Goal: Task Accomplishment & Management: Use online tool/utility

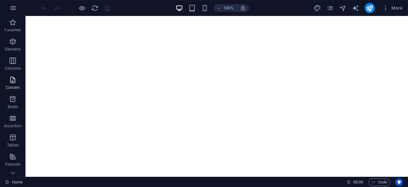
click at [14, 82] on icon "button" at bounding box center [13, 80] width 8 height 8
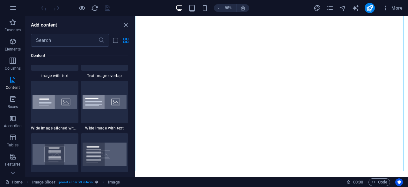
scroll to position [1225, 0]
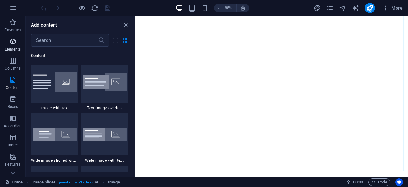
click at [15, 49] on p "Elements" at bounding box center [13, 49] width 16 height 5
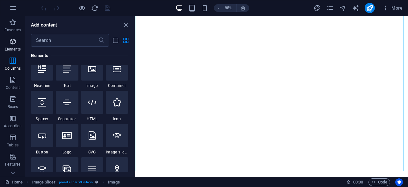
scroll to position [68, 0]
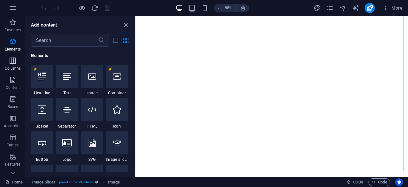
click at [13, 62] on icon "button" at bounding box center [13, 61] width 8 height 8
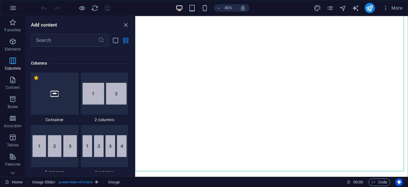
scroll to position [316, 0]
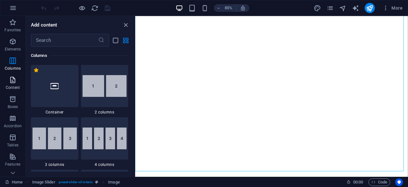
click at [17, 78] on span "Content" at bounding box center [13, 83] width 26 height 15
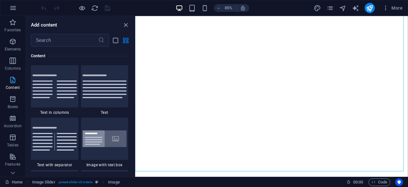
scroll to position [1116, 0]
click at [62, 141] on img at bounding box center [55, 139] width 44 height 24
click at [135, 141] on div "Drag here to replace the existing content. Press “Ctrl” if you want to create a…" at bounding box center [271, 96] width 273 height 160
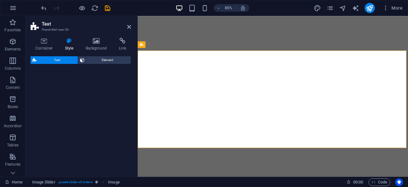
select select "rem"
select select "px"
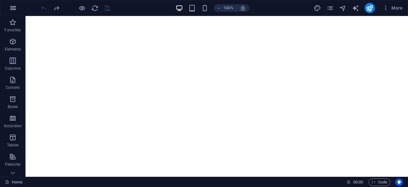
click at [13, 11] on icon "button" at bounding box center [13, 8] width 8 height 8
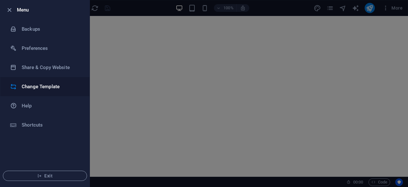
click at [50, 90] on li "Change Template" at bounding box center [44, 86] width 89 height 19
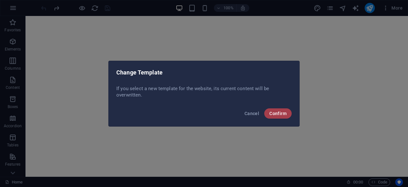
click at [278, 116] on button "Confirm" at bounding box center [277, 113] width 27 height 10
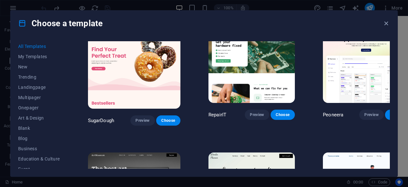
scroll to position [0, 0]
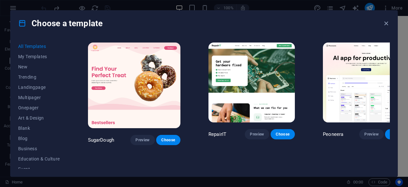
click at [136, 137] on span "Preview" at bounding box center [143, 139] width 14 height 5
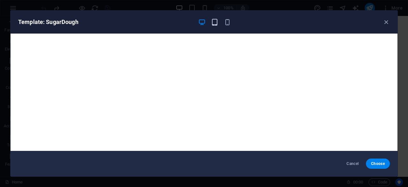
click at [213, 23] on icon "button" at bounding box center [214, 21] width 7 height 7
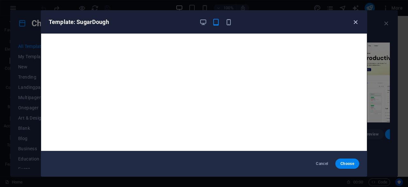
drag, startPoint x: 262, startPoint y: 34, endPoint x: 354, endPoint y: 18, distance: 94.2
click at [354, 18] on icon "button" at bounding box center [355, 21] width 7 height 7
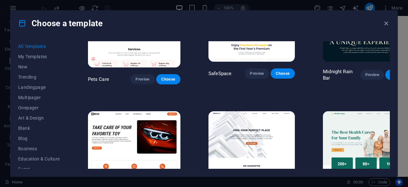
scroll to position [1084, 0]
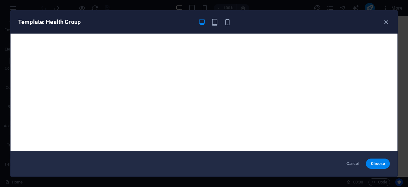
drag, startPoint x: 228, startPoint y: 34, endPoint x: 408, endPoint y: 115, distance: 197.6
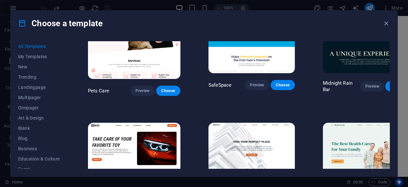
drag, startPoint x: 408, startPoint y: 115, endPoint x: 271, endPoint y: 37, distance: 158.0
drag, startPoint x: 271, startPoint y: 37, endPoint x: 353, endPoint y: 22, distance: 83.9
click at [353, 22] on div "Choose a template" at bounding box center [204, 24] width 387 height 26
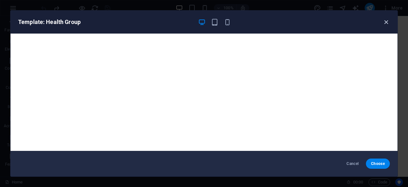
click at [384, 21] on icon "button" at bounding box center [386, 21] width 7 height 7
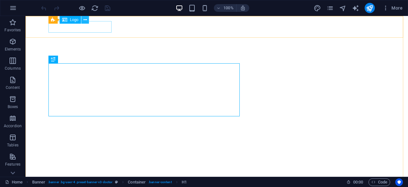
click at [86, 20] on icon at bounding box center [86, 20] width 4 height 7
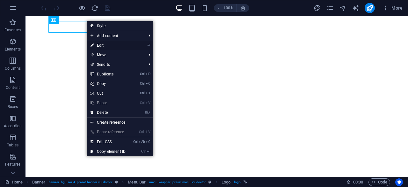
click at [103, 46] on link "⏎ Edit" at bounding box center [108, 46] width 43 height 10
select select "px"
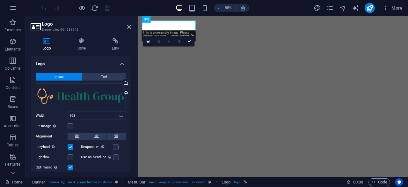
click at [67, 77] on button "Image" at bounding box center [59, 77] width 46 height 8
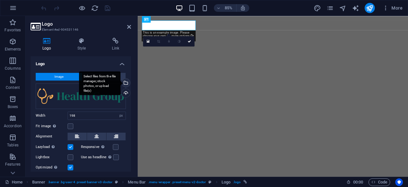
click at [125, 83] on div "Select files from the file manager, stock photos, or upload file(s)" at bounding box center [126, 83] width 10 height 10
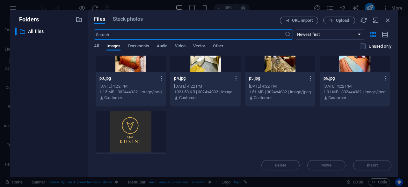
scroll to position [367, 0]
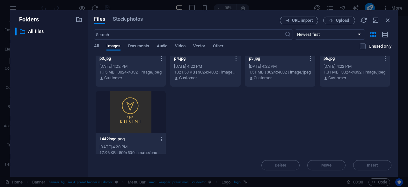
click at [135, 120] on div at bounding box center [131, 111] width 70 height 41
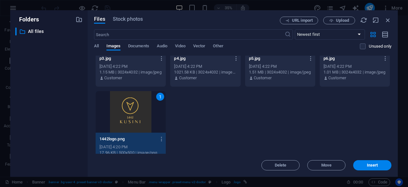
click at [135, 120] on div "1" at bounding box center [131, 111] width 70 height 41
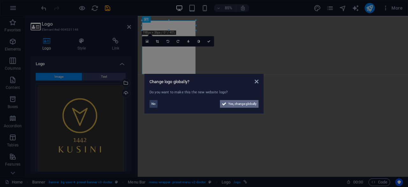
click at [238, 104] on span "Yes, change globally" at bounding box center [242, 104] width 28 height 8
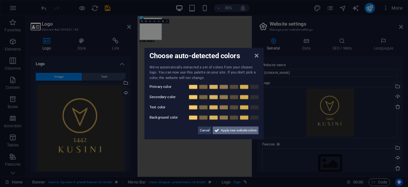
click at [233, 132] on span "Apply new website colors" at bounding box center [239, 130] width 36 height 8
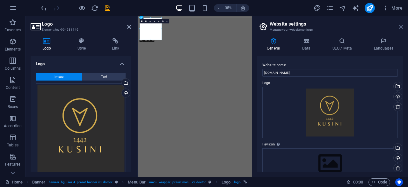
click at [402, 26] on icon at bounding box center [401, 26] width 4 height 5
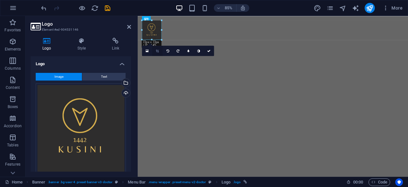
drag, startPoint x: 196, startPoint y: 75, endPoint x: 154, endPoint y: 46, distance: 50.6
type input "71"
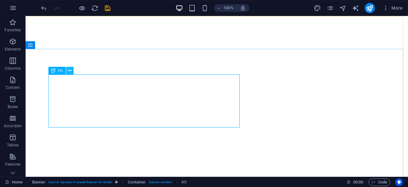
click at [70, 69] on icon at bounding box center [70, 70] width 4 height 7
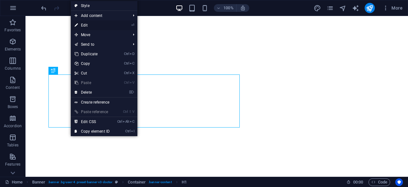
click at [90, 23] on link "⏎ Edit" at bounding box center [92, 25] width 43 height 10
select select "px"
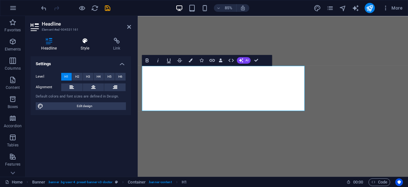
click at [84, 44] on icon at bounding box center [85, 41] width 30 height 6
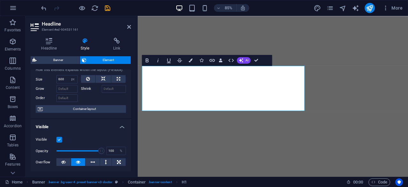
scroll to position [0, 0]
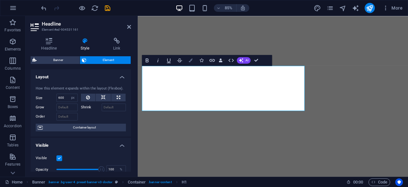
click at [191, 61] on icon "button" at bounding box center [191, 60] width 4 height 4
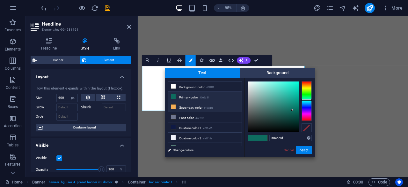
click at [177, 105] on li "Secondary color #f3ad56" at bounding box center [204, 107] width 73 height 10
type input "#f3ad56"
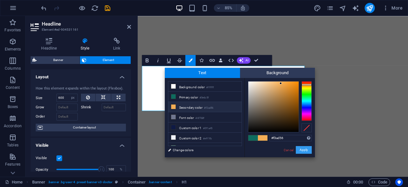
click at [305, 148] on button "Apply" at bounding box center [304, 150] width 16 height 8
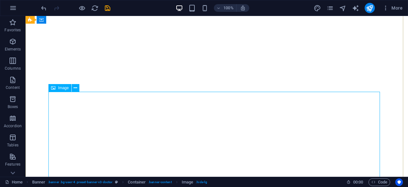
click at [61, 90] on div "Image" at bounding box center [59, 88] width 23 height 8
click at [78, 89] on button at bounding box center [76, 88] width 8 height 8
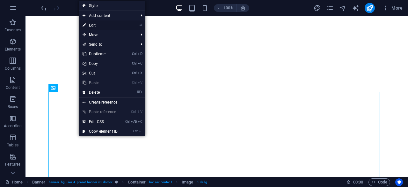
click at [112, 23] on link "⏎ Edit" at bounding box center [100, 25] width 43 height 10
select select "px"
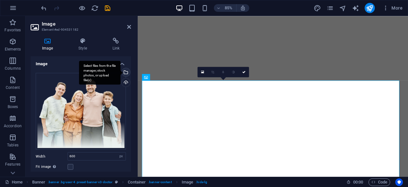
click at [125, 71] on div "Select files from the file manager, stock photos, or upload file(s)" at bounding box center [126, 73] width 10 height 10
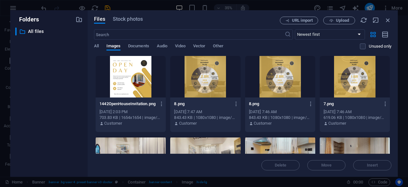
drag, startPoint x: 392, startPoint y: 64, endPoint x: 392, endPoint y: 70, distance: 6.4
click at [392, 70] on div "Files Stock photos URL import Upload ​ Newest first Oldest first Name (A-Z) Nam…" at bounding box center [243, 93] width 310 height 166
drag, startPoint x: 392, startPoint y: 70, endPoint x: 389, endPoint y: 84, distance: 14.3
click at [389, 84] on div "Files Stock photos URL import Upload ​ Newest first Oldest first Name (A-Z) Nam…" at bounding box center [243, 93] width 310 height 166
drag, startPoint x: 392, startPoint y: 70, endPoint x: 392, endPoint y: 79, distance: 9.3
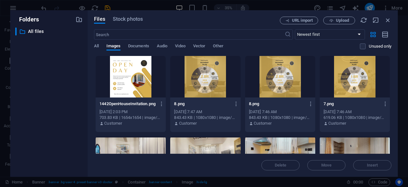
click at [392, 79] on div "Files Stock photos URL import Upload ​ Newest first Oldest first Name (A-Z) Nam…" at bounding box center [243, 93] width 310 height 166
drag, startPoint x: 392, startPoint y: 70, endPoint x: 395, endPoint y: 100, distance: 29.2
click at [395, 100] on div "Files Stock photos URL import Upload ​ Newest first Oldest first Name (A-Z) Nam…" at bounding box center [243, 93] width 310 height 166
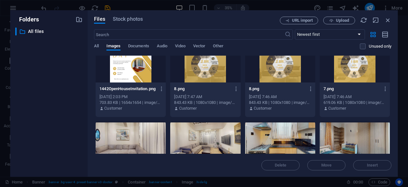
scroll to position [15, 0]
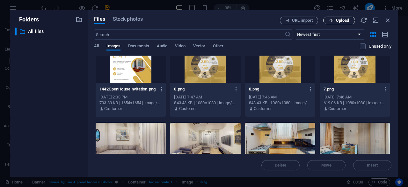
click at [343, 22] on span "Upload" at bounding box center [342, 20] width 13 height 4
